Goal: Communication & Community: Answer question/provide support

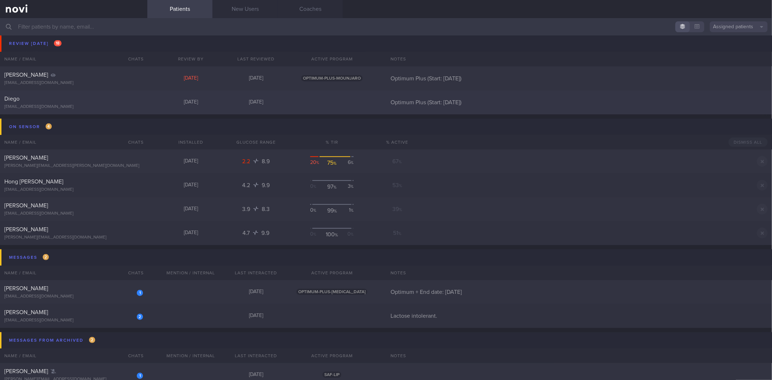
scroll to position [563, 0]
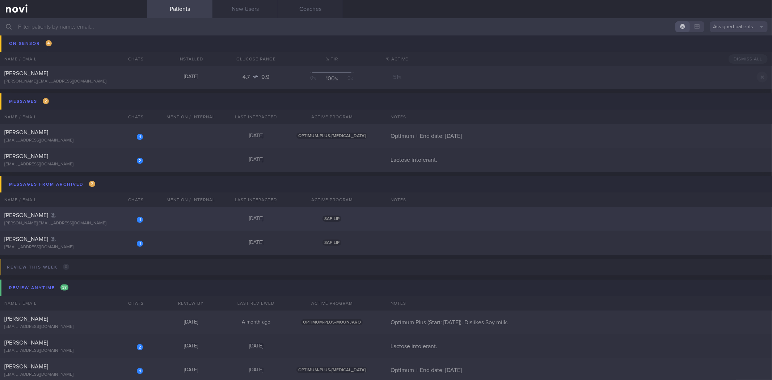
click at [79, 219] on div "1 Lionel Ku lionel.kugar@gmail.com" at bounding box center [73, 219] width 147 height 14
select select "7"
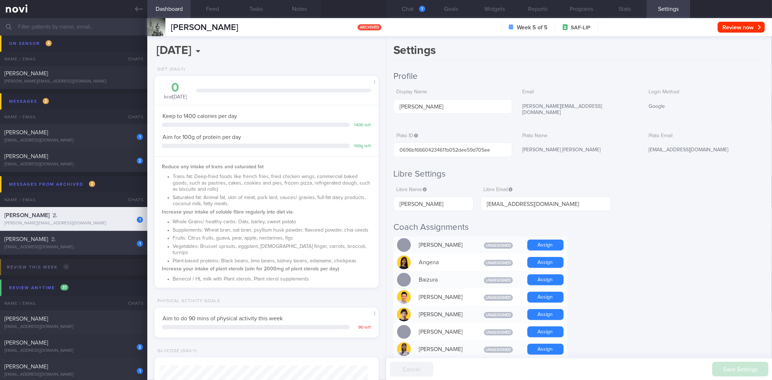
scroll to position [104, 207]
click at [407, 4] on button "Chat 1" at bounding box center [407, 9] width 43 height 18
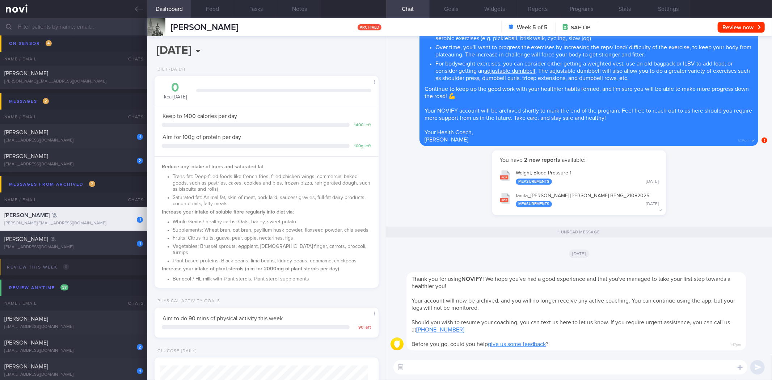
click at [76, 236] on div "[PERSON_NAME]" at bounding box center [72, 239] width 137 height 7
type input "[PERSON_NAME]"
type input "dee4a6544d54f7006e2c2e77c343c941"
type input "Jia liang Tan"
type input "[EMAIL_ADDRESS][DOMAIN_NAME]"
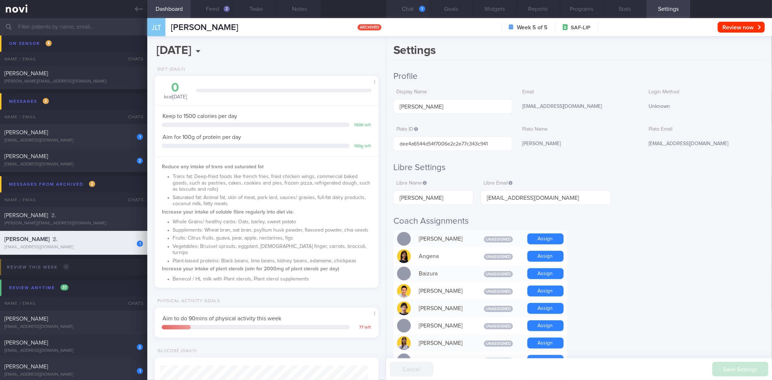
click at [414, 14] on button "Chat 1" at bounding box center [407, 9] width 43 height 18
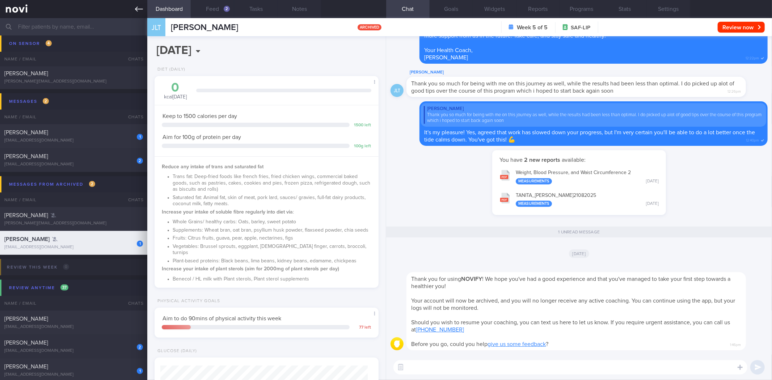
click at [144, 6] on link at bounding box center [73, 9] width 147 height 18
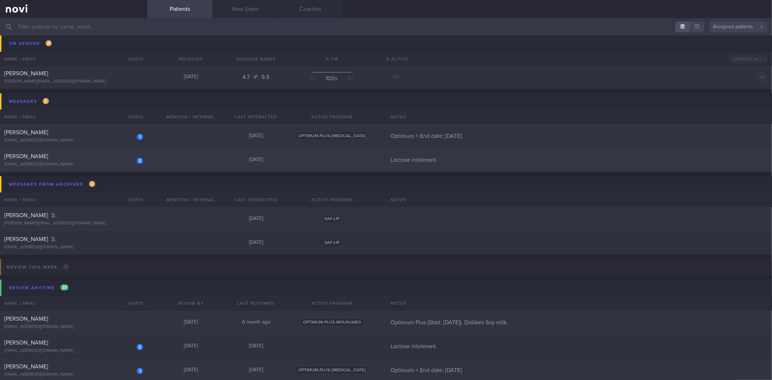
click at [93, 168] on div "2 Stephen Kartili stephenkartili@gmail.com Yesterday Lactose intolerant." at bounding box center [386, 160] width 772 height 24
select select "7"
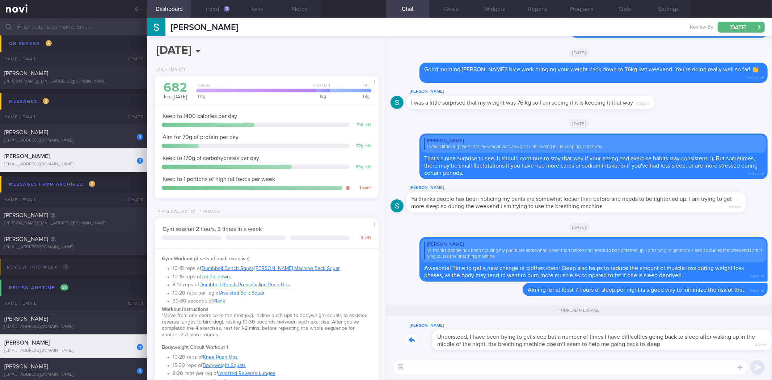
drag, startPoint x: 652, startPoint y: 346, endPoint x: 693, endPoint y: 347, distance: 41.6
click at [693, 347] on div "Stephen Kartili Understood, I have been trying to get sleep but a number of tim…" at bounding box center [587, 335] width 361 height 29
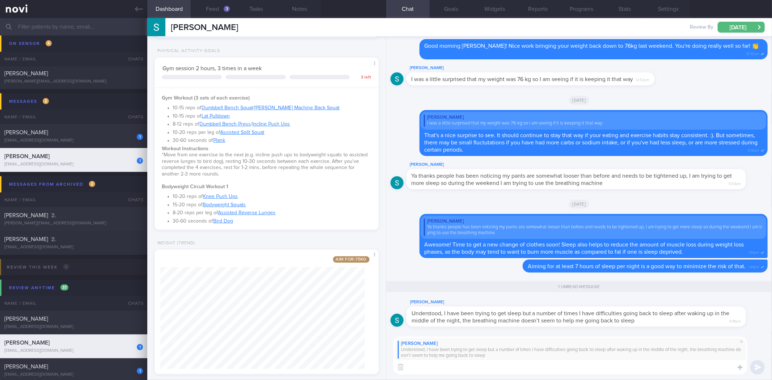
click at [566, 375] on div "Stephen Kartili Understood, I have been trying to get sleep but a number of tim…" at bounding box center [579, 355] width 386 height 49
click at [572, 372] on textarea at bounding box center [570, 367] width 354 height 14
type textarea "I see.. Do you wake up in the middle of the night to go and pee, or is it that …"
